Goal: Information Seeking & Learning: Learn about a topic

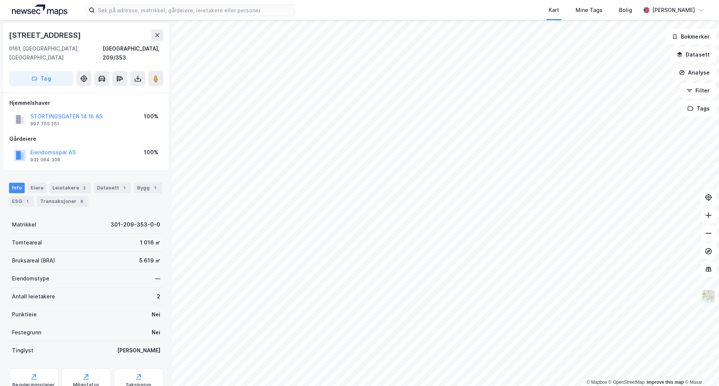
click at [718, 153] on html "Kart Mine Tags Bolig [PERSON_NAME] © Mapbox © OpenStreetMap Improve this map © …" at bounding box center [359, 193] width 719 height 386
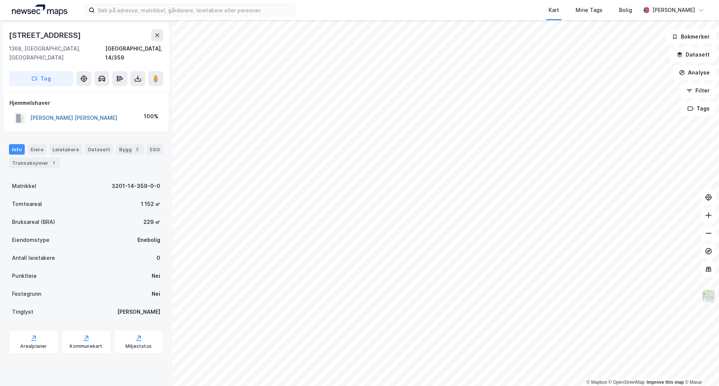
click at [0, 0] on button "[PERSON_NAME] [PERSON_NAME]" at bounding box center [0, 0] width 0 height 0
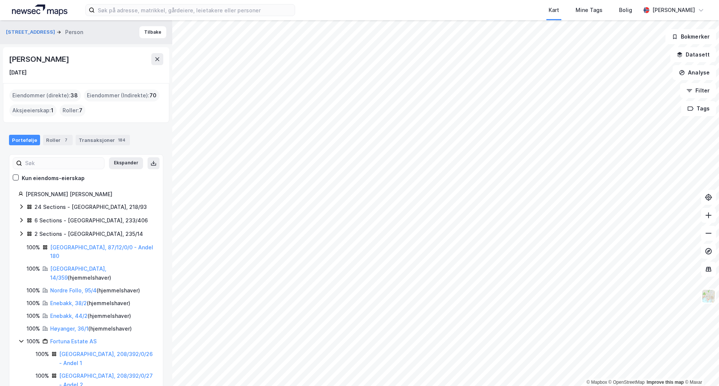
drag, startPoint x: 76, startPoint y: 62, endPoint x: 9, endPoint y: 57, distance: 66.8
click at [8, 62] on div "[PERSON_NAME] [DATE]" at bounding box center [86, 65] width 166 height 36
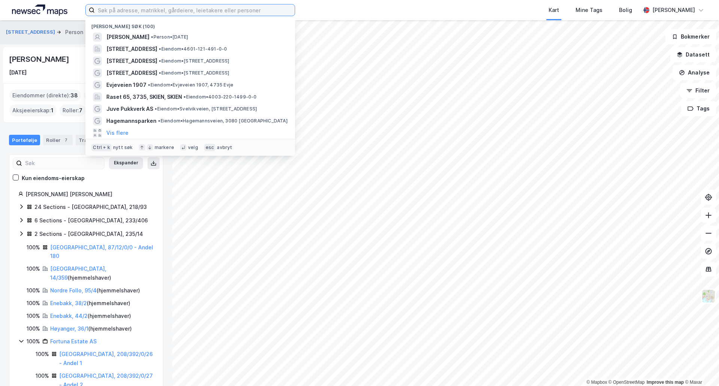
click at [136, 10] on input at bounding box center [195, 9] width 200 height 11
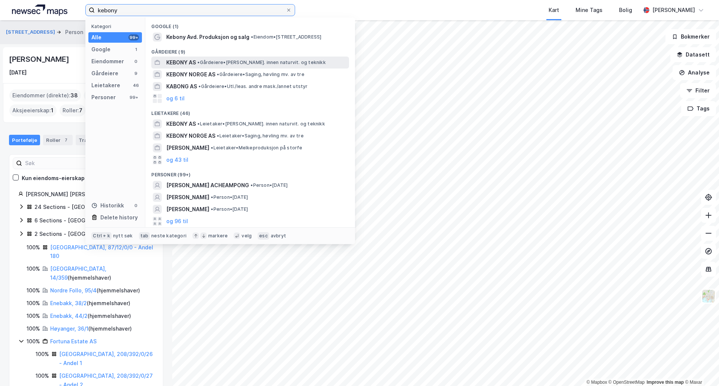
type input "kebony"
click at [181, 63] on span "KEBONY AS" at bounding box center [181, 62] width 30 height 9
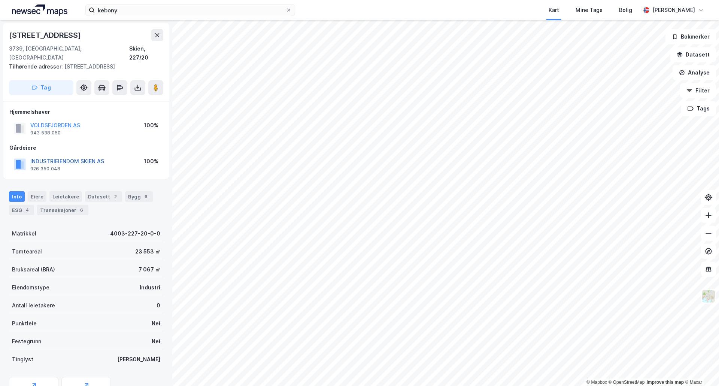
click at [0, 0] on button "INDUSTRIEIENDOM SKIEN AS" at bounding box center [0, 0] width 0 height 0
